Goal: Task Accomplishment & Management: Complete application form

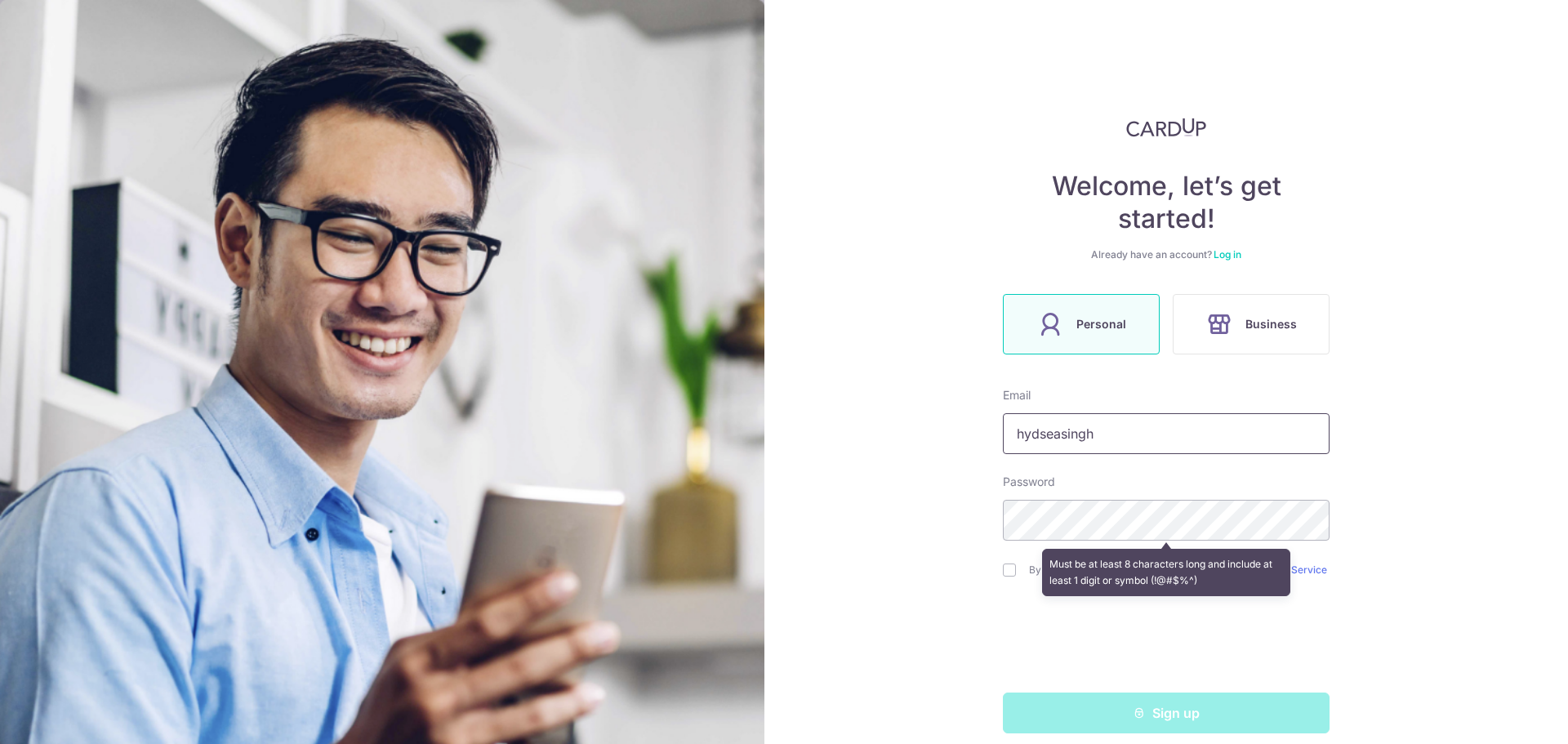
click at [1154, 425] on input "hydseasingh" at bounding box center [1166, 434] width 326 height 41
type input "[EMAIL_ADDRESS][DOMAIN_NAME]"
click at [1401, 139] on div "Welcome, let’s get started! Already have an account? Log in Personal Business E…" at bounding box center [1166, 372] width 804 height 744
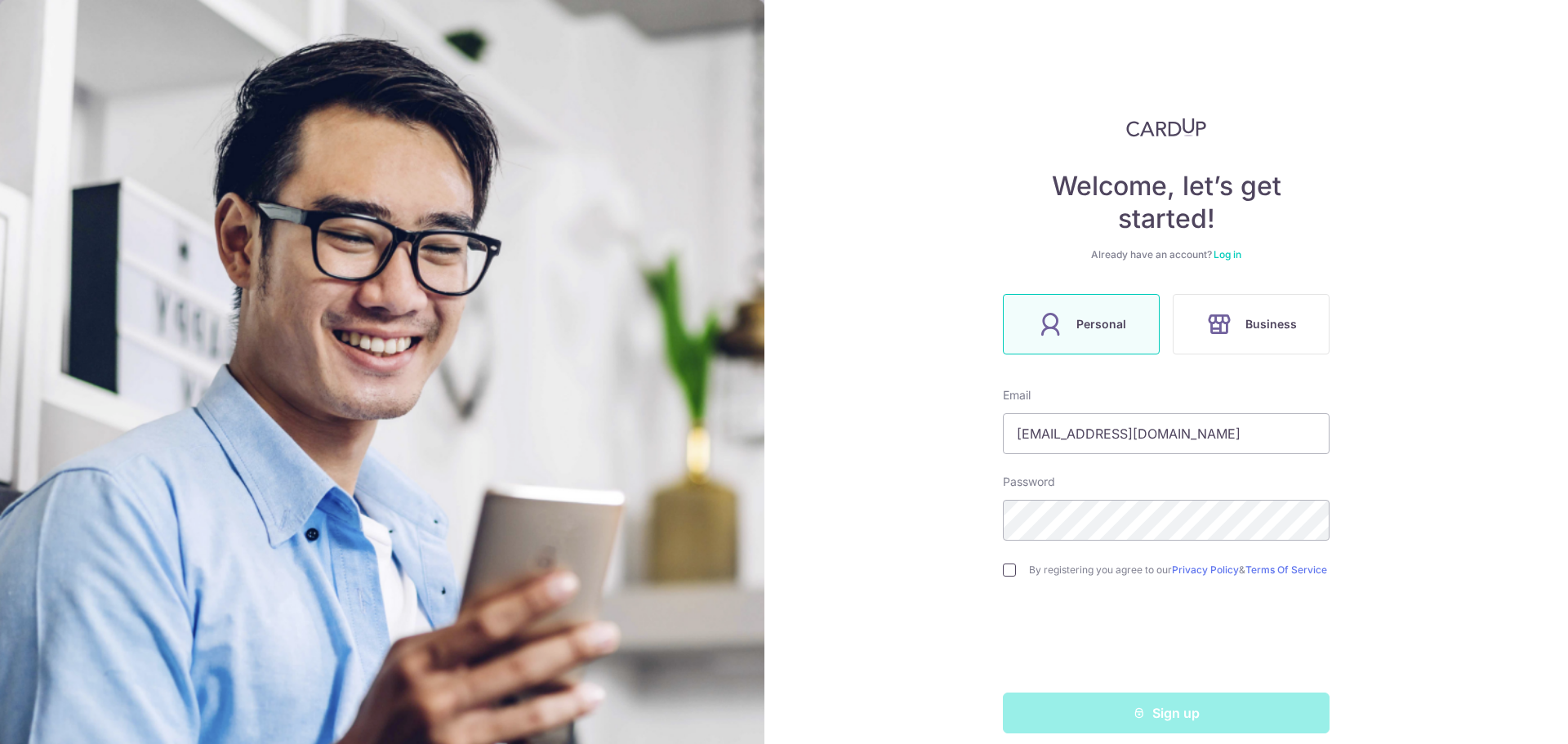
click at [1006, 572] on input "checkbox" at bounding box center [1009, 570] width 13 height 13
checkbox input "true"
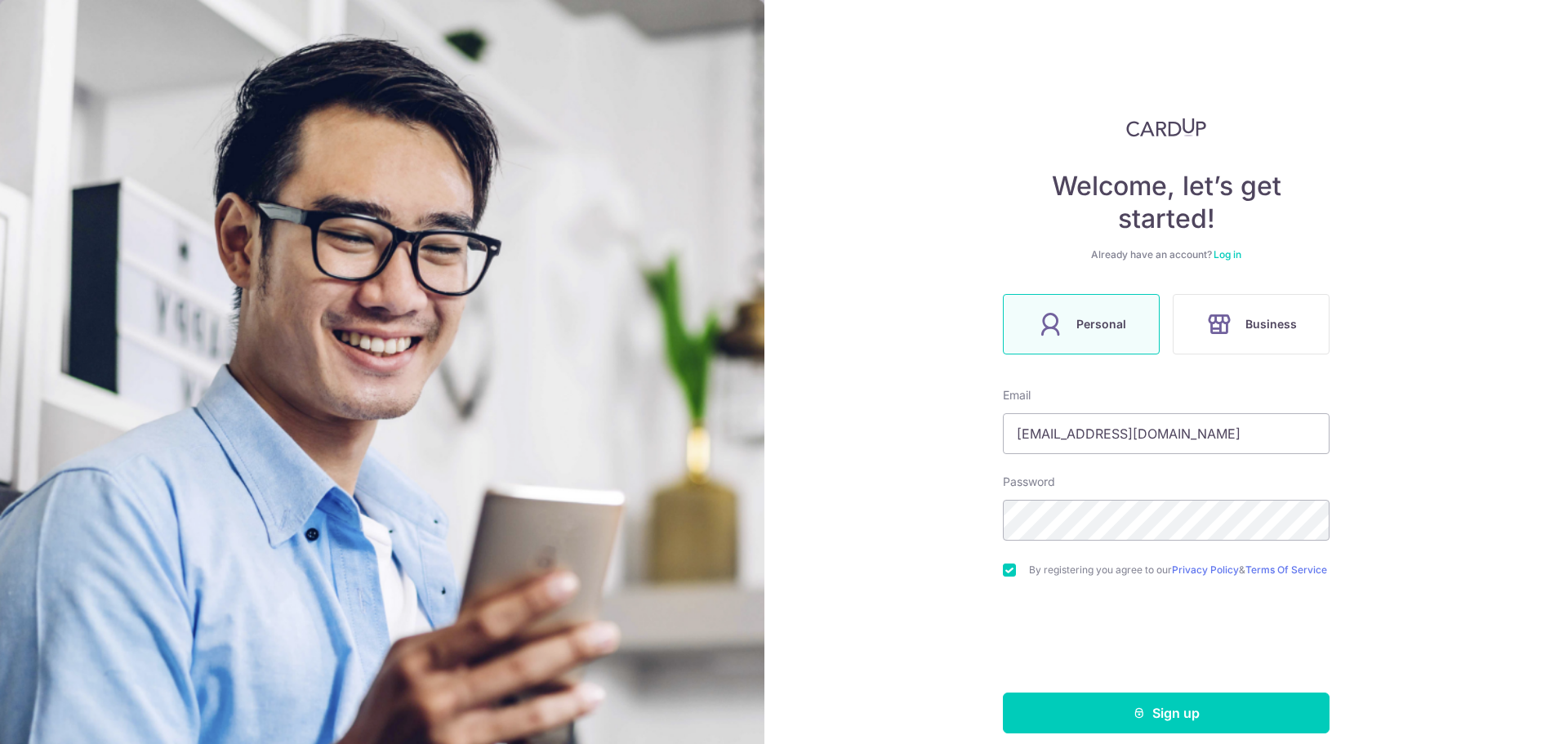
scroll to position [22, 0]
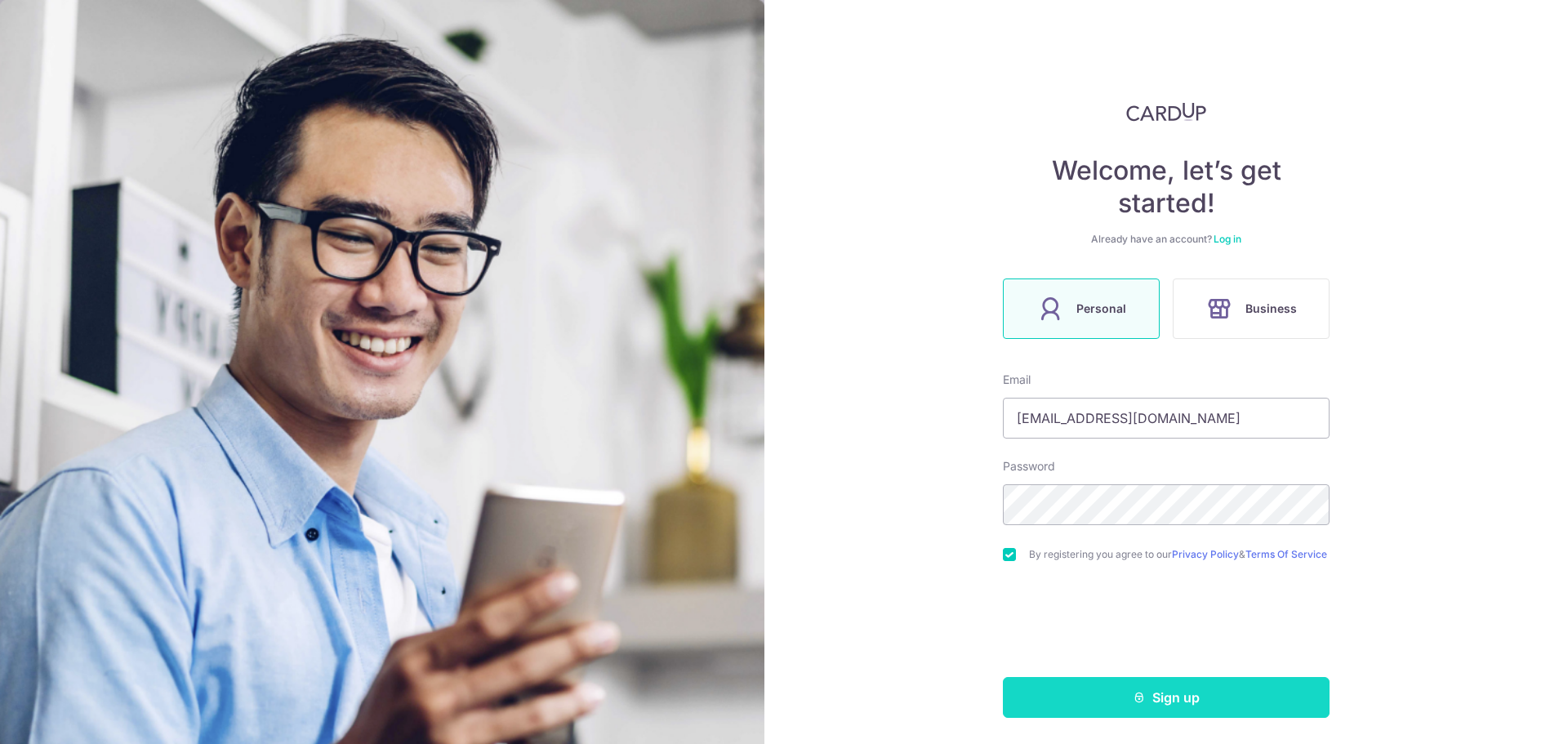
click at [1266, 704] on button "Sign up" at bounding box center [1166, 697] width 326 height 41
